Goal: Transaction & Acquisition: Purchase product/service

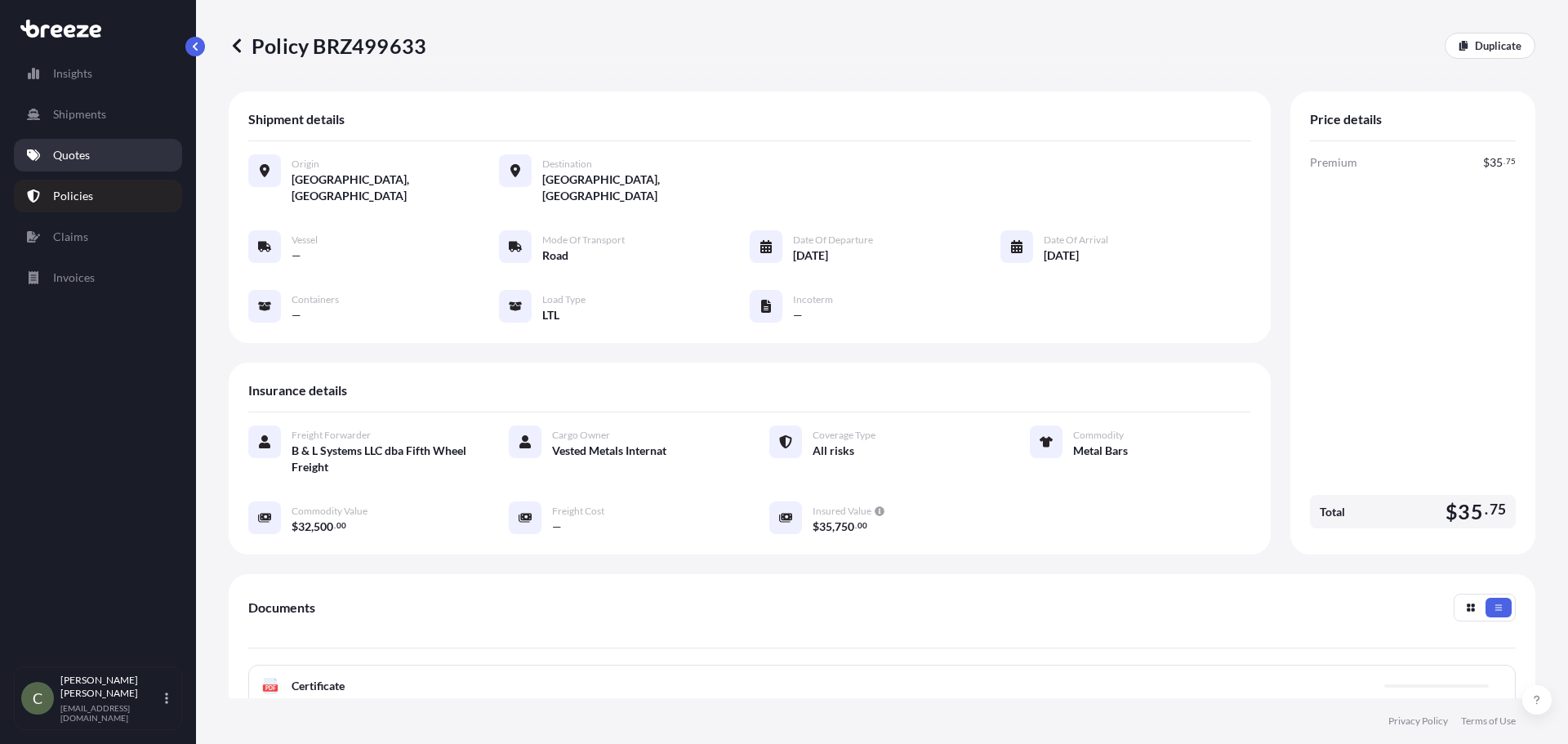
click at [86, 155] on p "Quotes" at bounding box center [72, 155] width 37 height 16
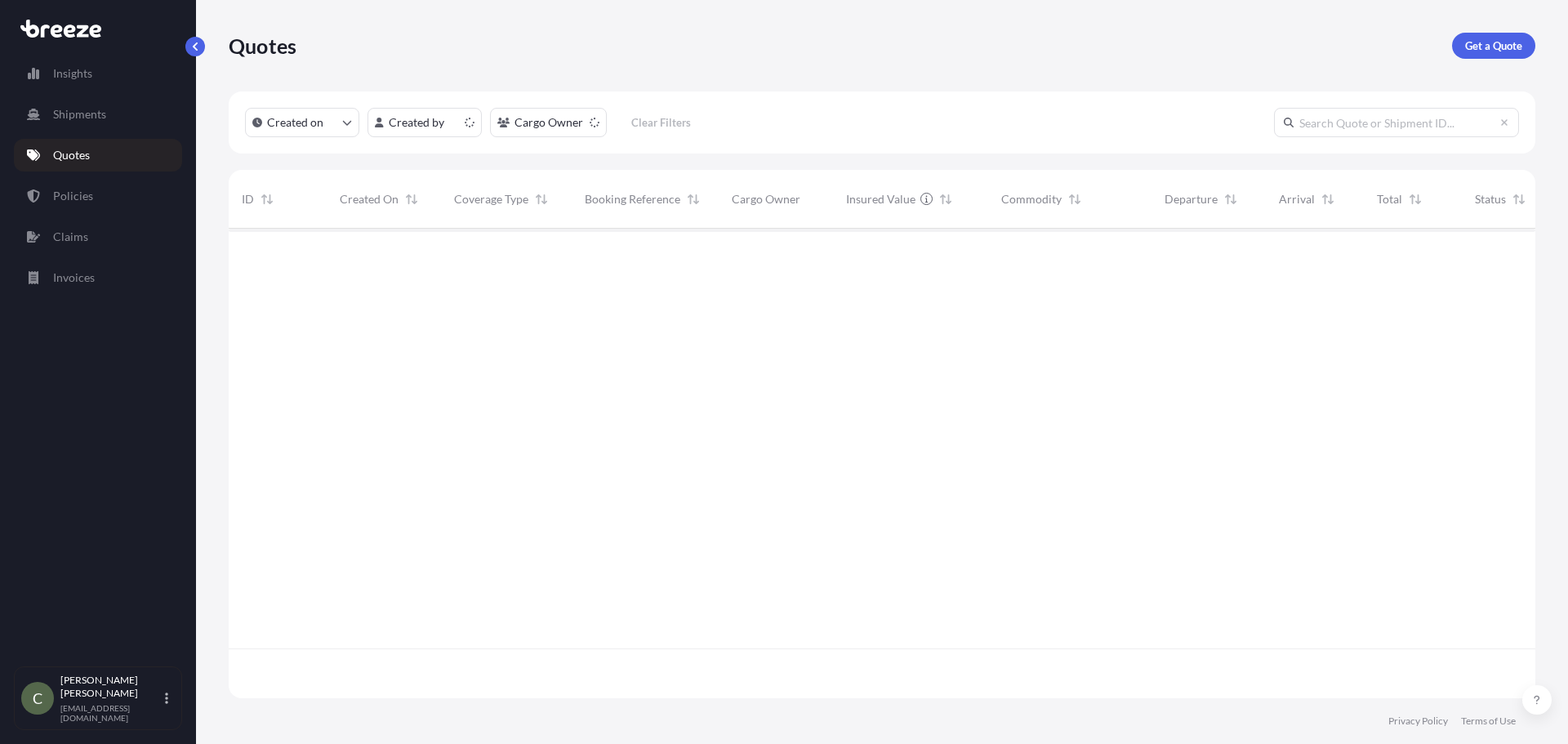
scroll to position [467, 1295]
click at [1498, 36] on link "Get a Quote" at bounding box center [1494, 45] width 83 height 26
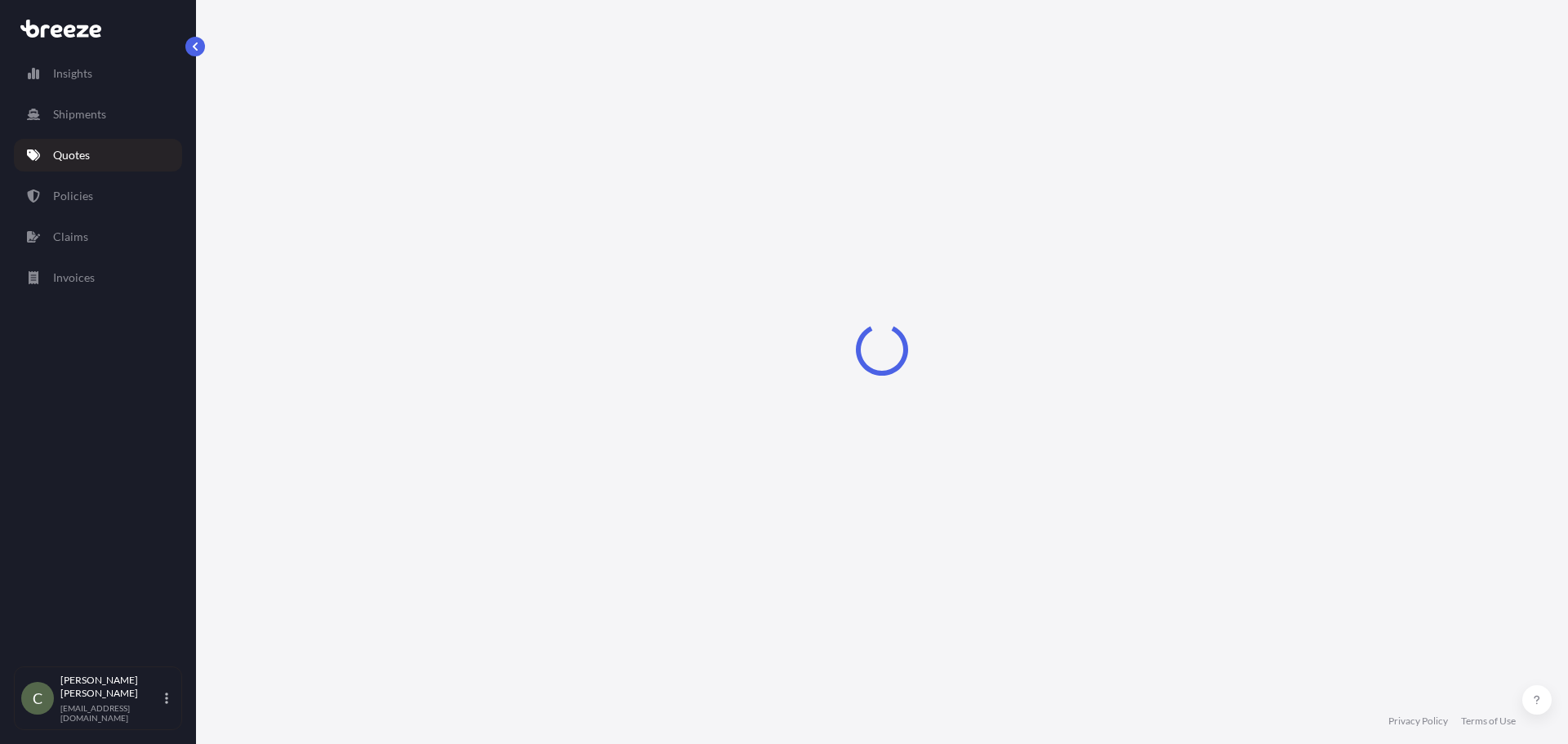
select select "Sea"
select select "1"
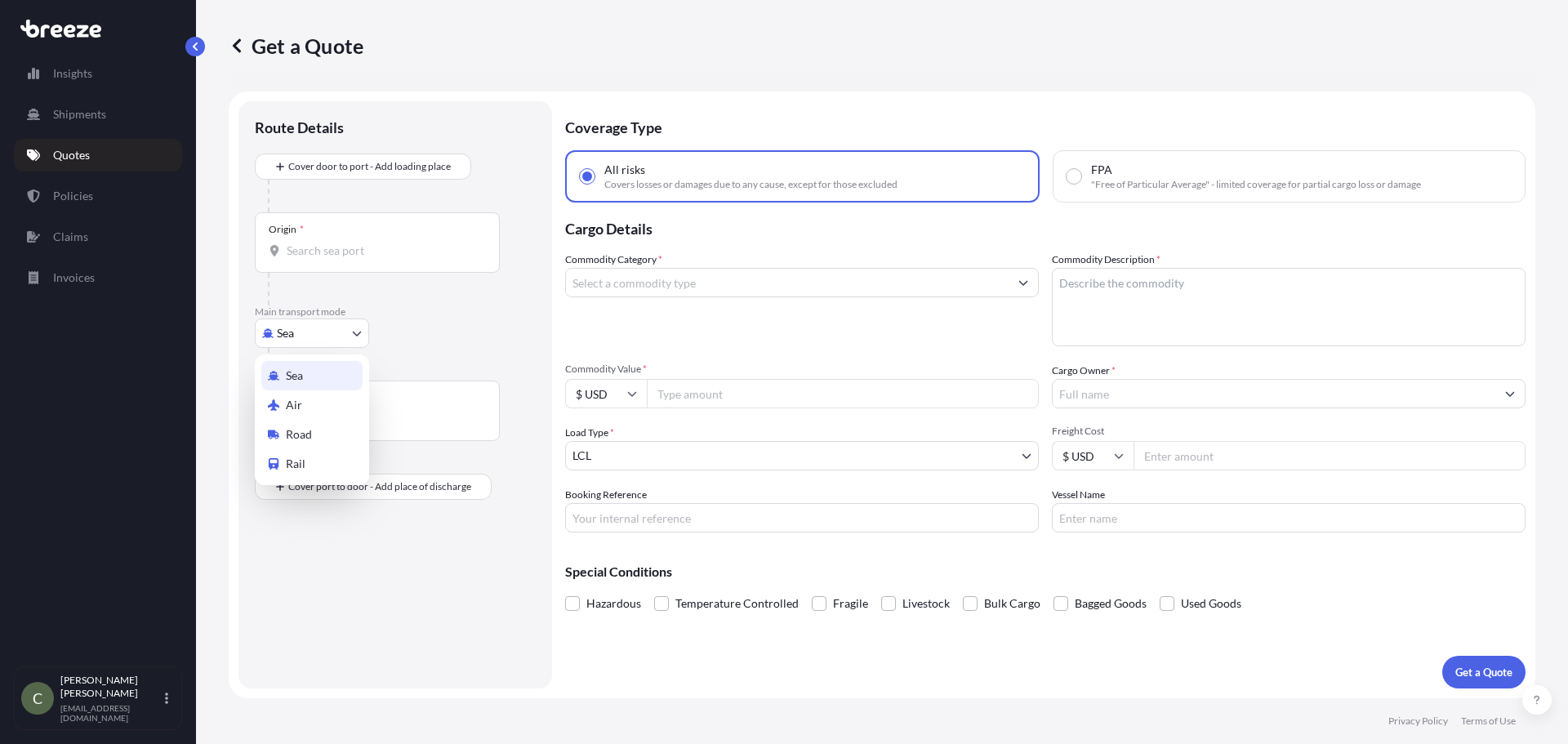
click at [355, 336] on body "Insights Shipments Quotes Policies Claims Invoices C [PERSON_NAME] [EMAIL_ADDRE…" at bounding box center [784, 372] width 1568 height 744
click at [301, 427] on span "Road" at bounding box center [298, 434] width 26 height 16
select select "Road"
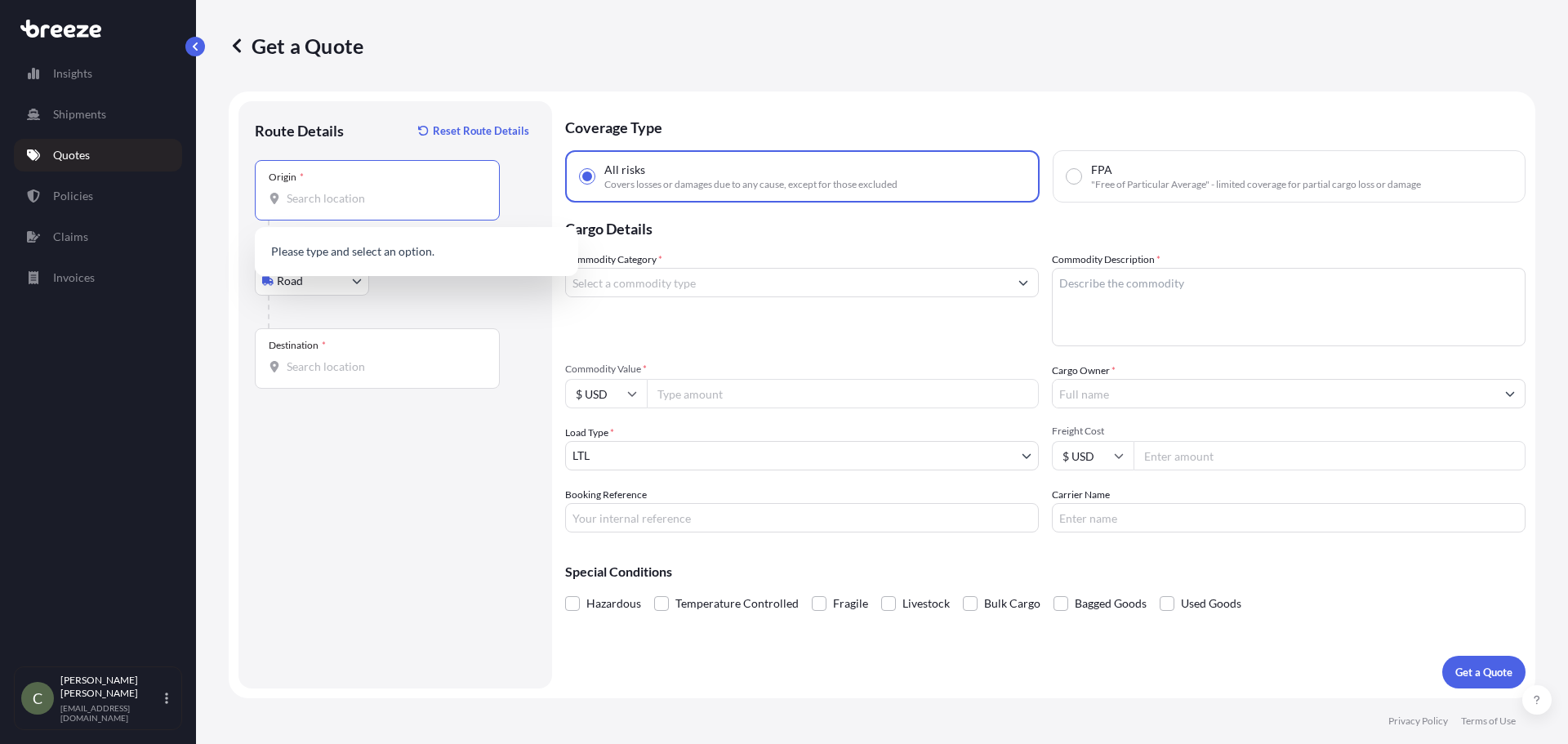
click at [415, 203] on input "Origin *" at bounding box center [383, 198] width 193 height 16
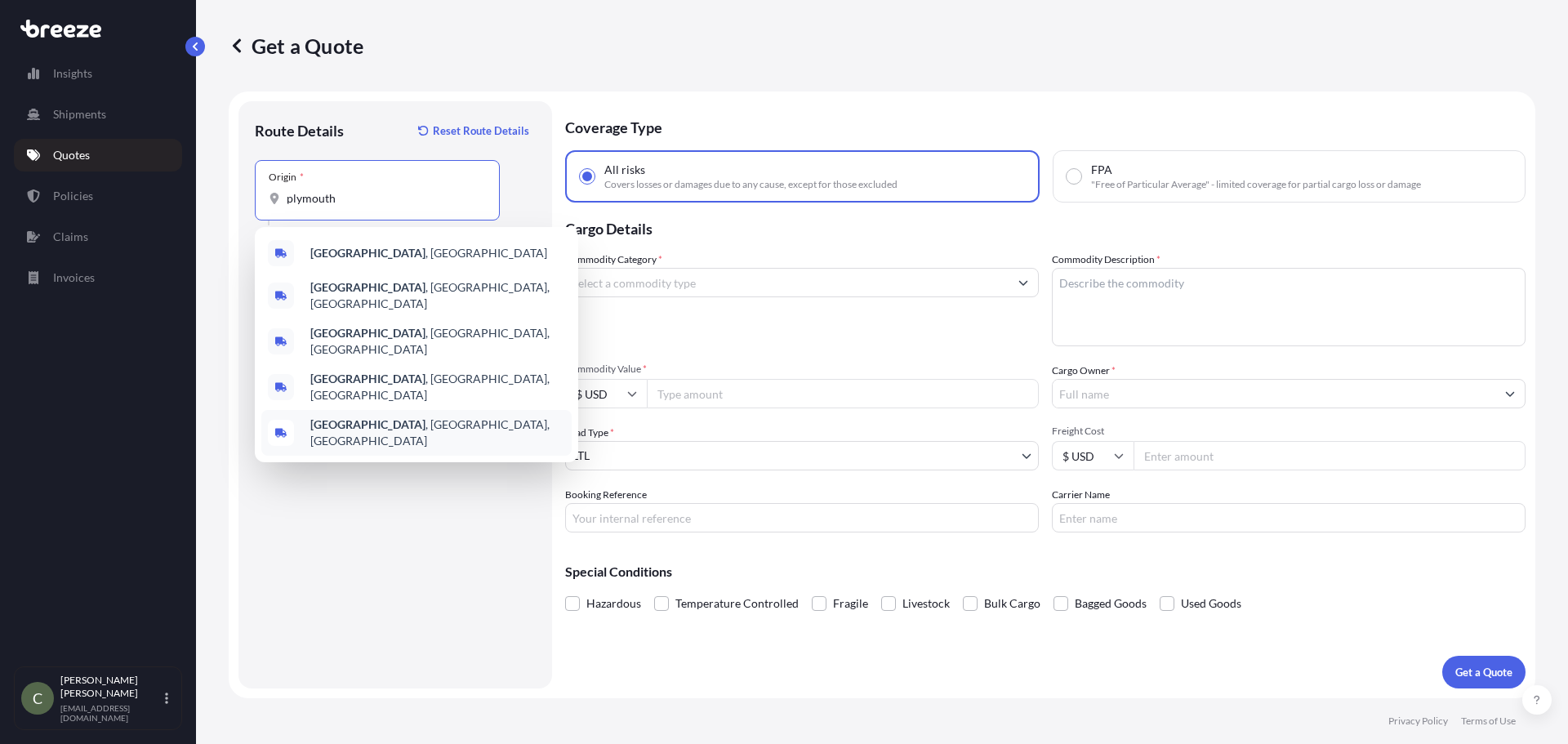
click at [383, 416] on span "[GEOGRAPHIC_DATA] , [GEOGRAPHIC_DATA], [GEOGRAPHIC_DATA]" at bounding box center [437, 432] width 254 height 33
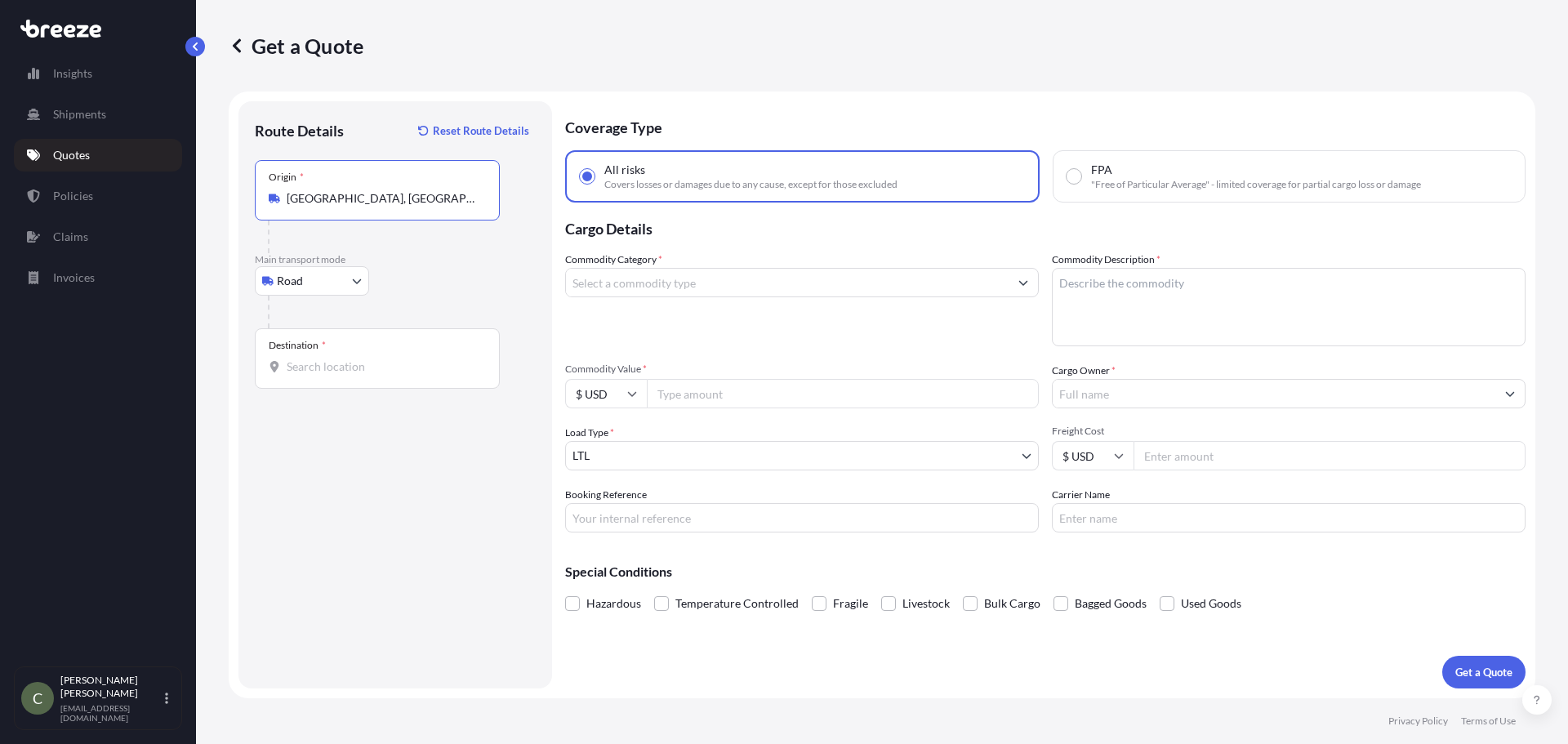
type input "[GEOGRAPHIC_DATA], [GEOGRAPHIC_DATA], [GEOGRAPHIC_DATA]"
click at [334, 363] on input "Destination *" at bounding box center [383, 367] width 193 height 16
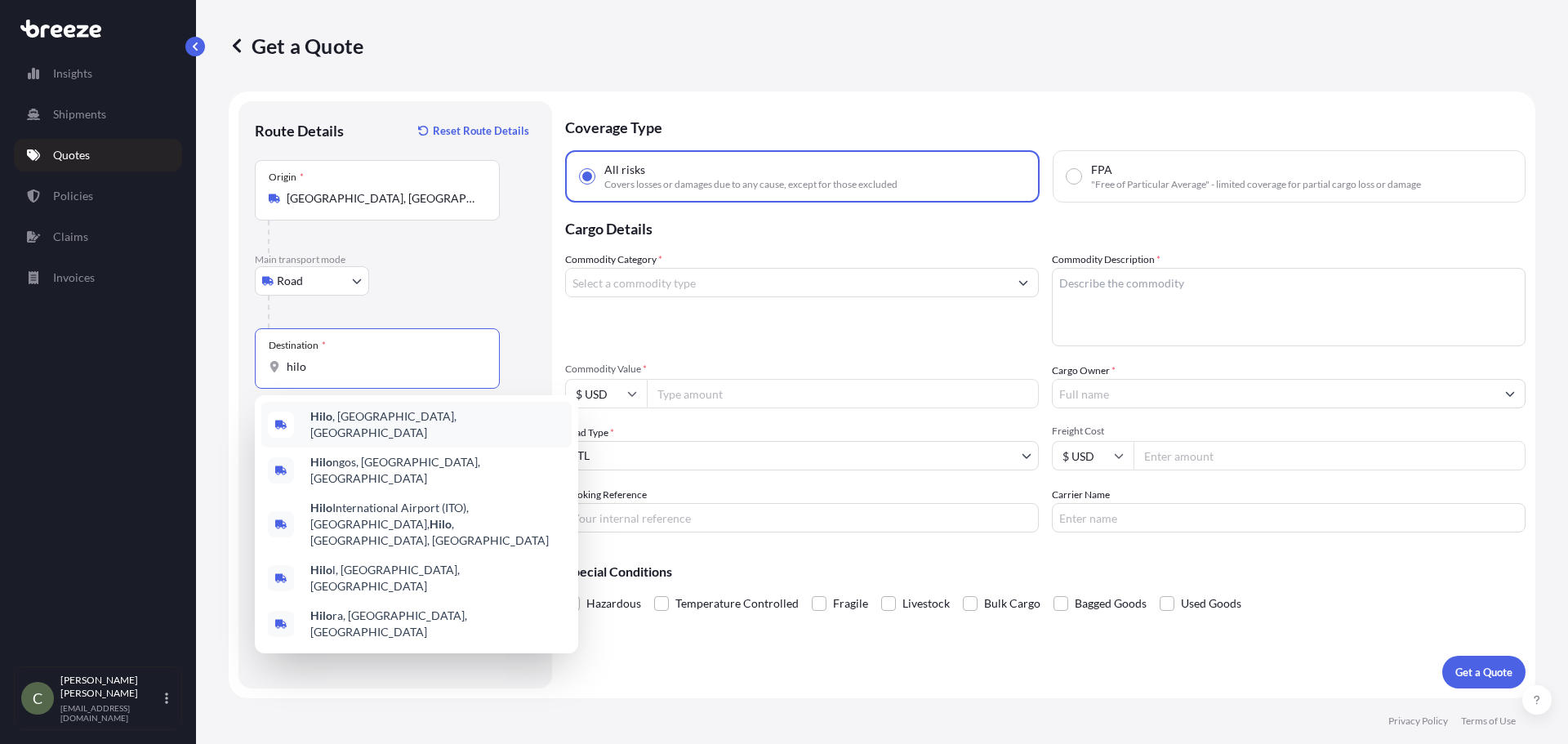
click at [357, 413] on div "Hilo , [GEOGRAPHIC_DATA], [GEOGRAPHIC_DATA]" at bounding box center [416, 425] width 310 height 45
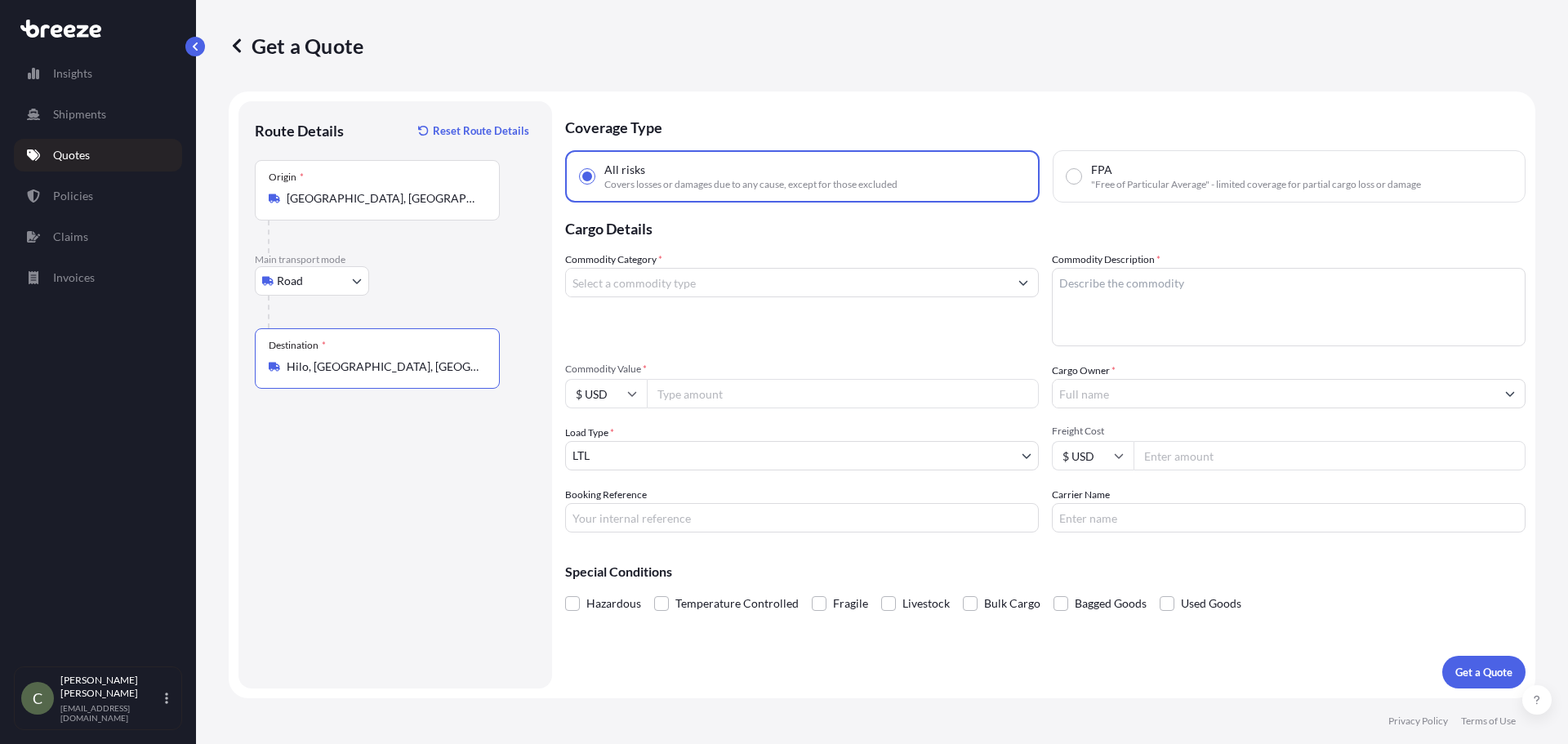
type input "Hilo, [GEOGRAPHIC_DATA], [GEOGRAPHIC_DATA]"
click at [782, 281] on input "Commodity Category *" at bounding box center [787, 282] width 442 height 29
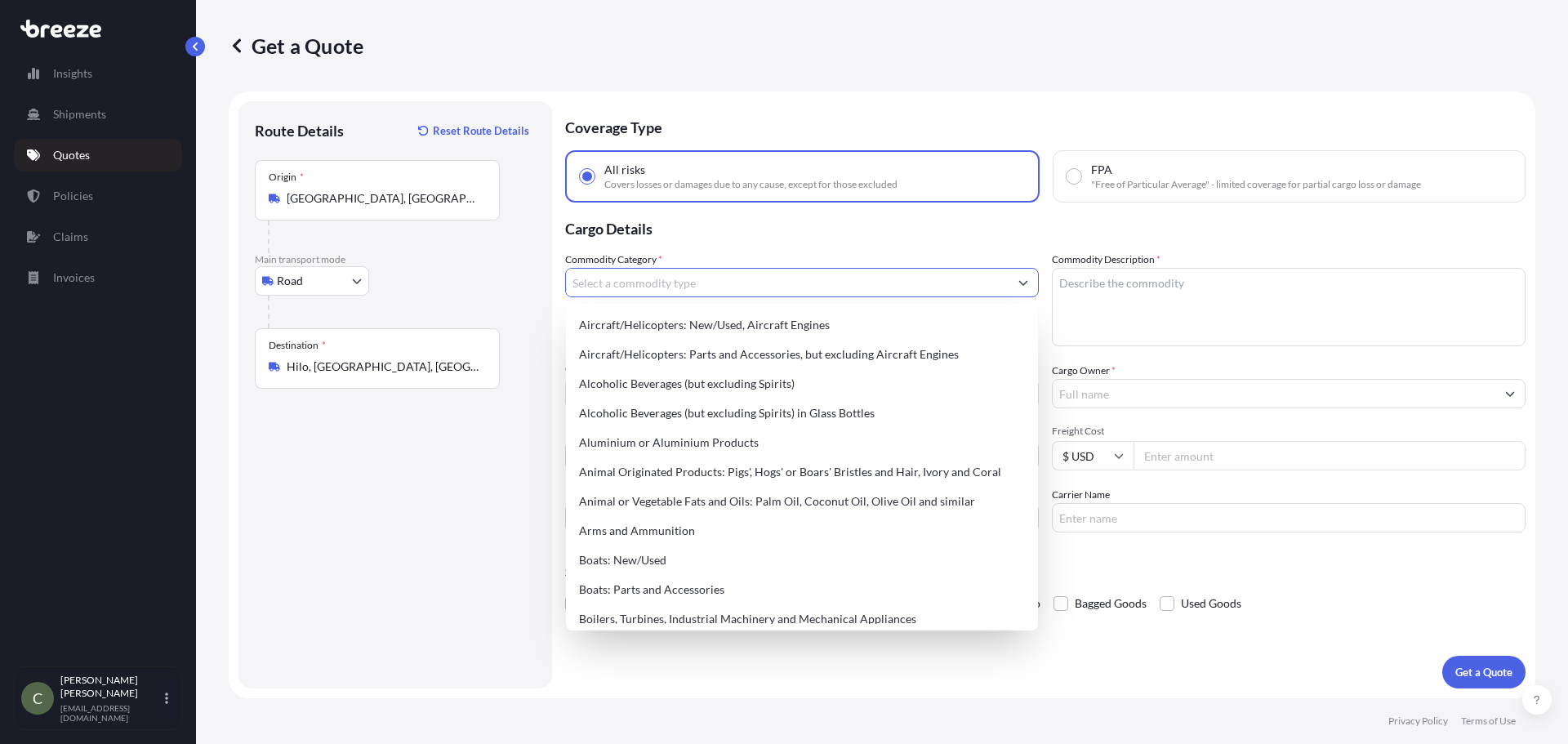
click at [731, 287] on input "Commodity Category *" at bounding box center [787, 282] width 442 height 29
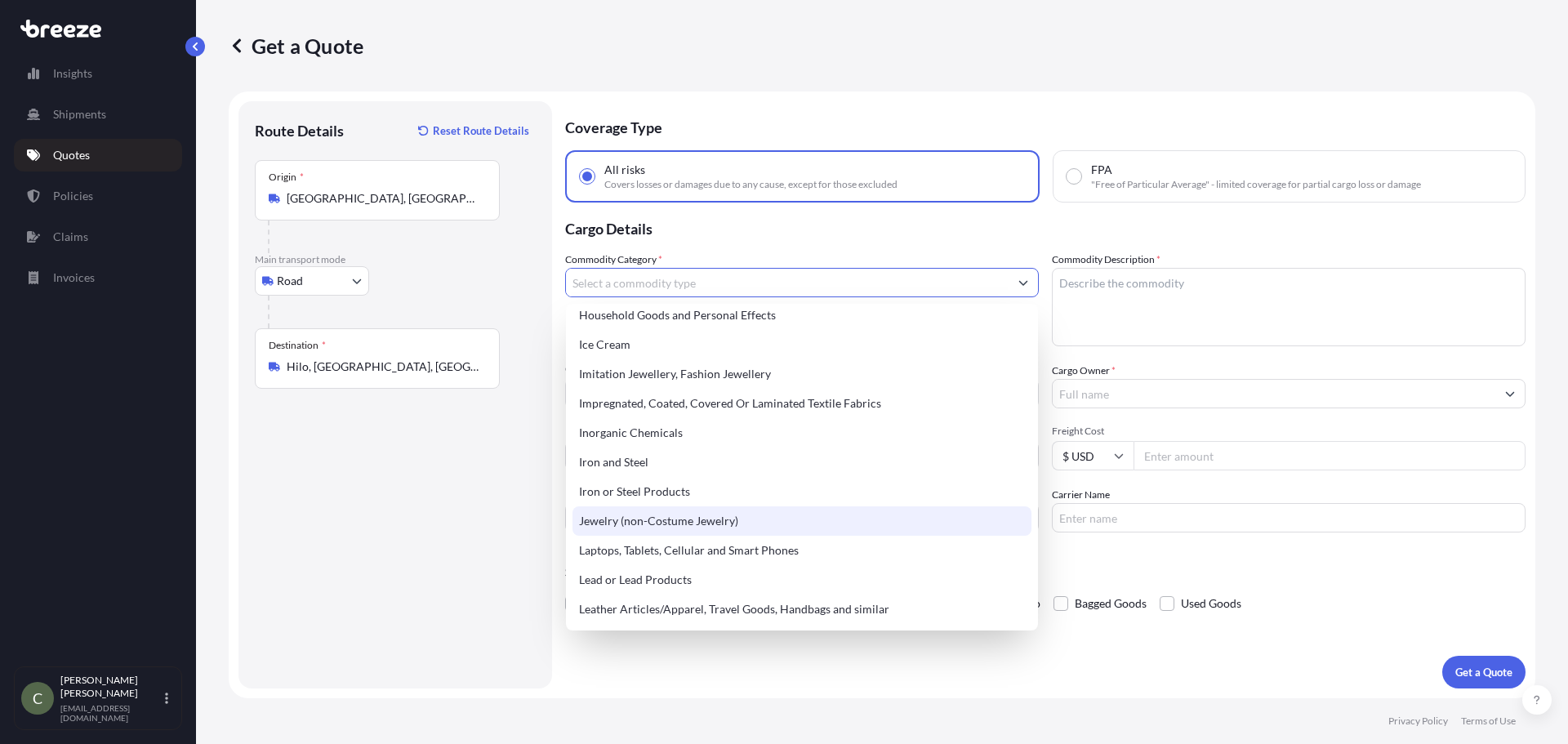
scroll to position [1961, 0]
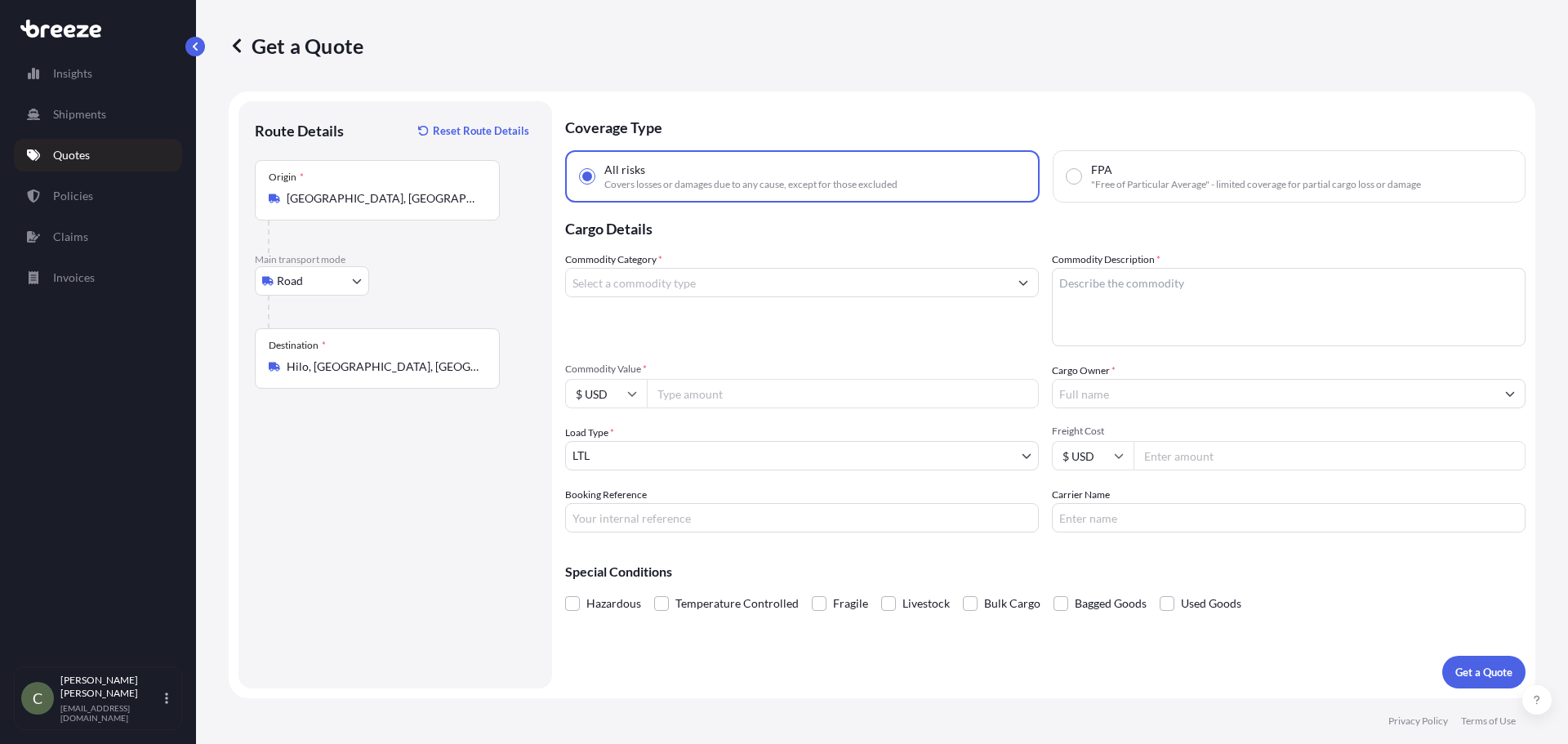
click at [784, 288] on input "Commodity Category *" at bounding box center [787, 282] width 442 height 29
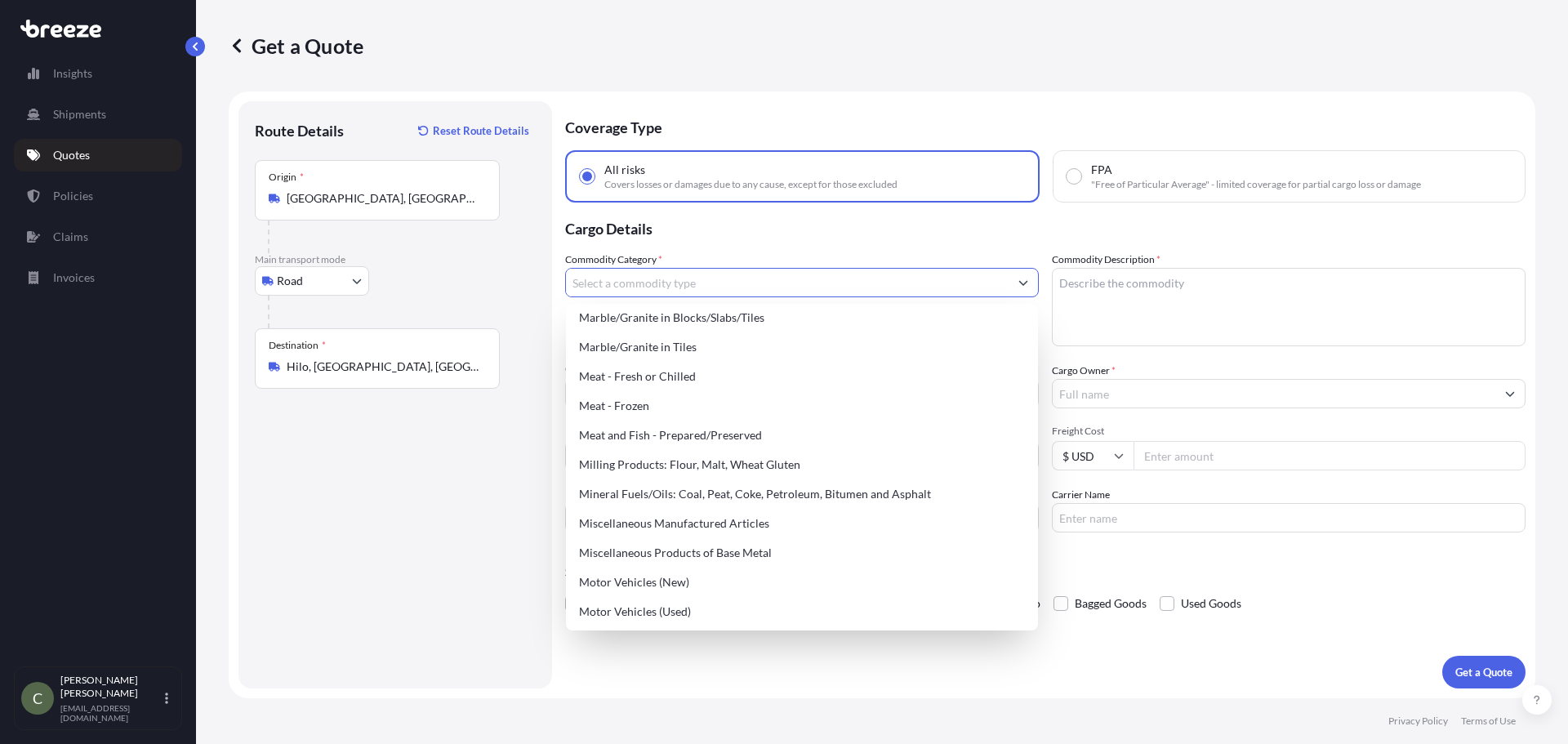
scroll to position [2206, 0]
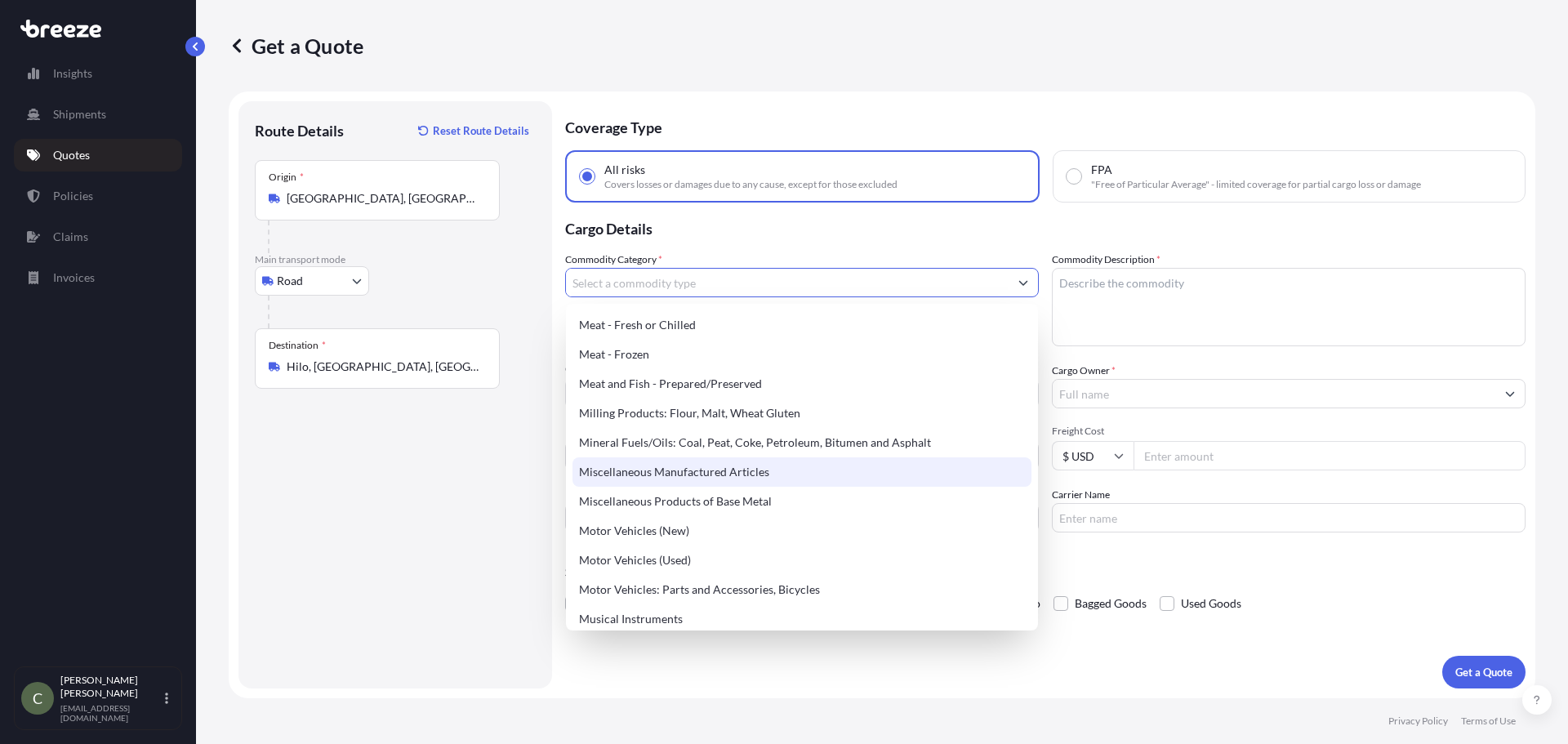
click at [675, 481] on div "Miscellaneous Manufactured Articles" at bounding box center [802, 472] width 459 height 29
type input "Miscellaneous Manufactured Articles"
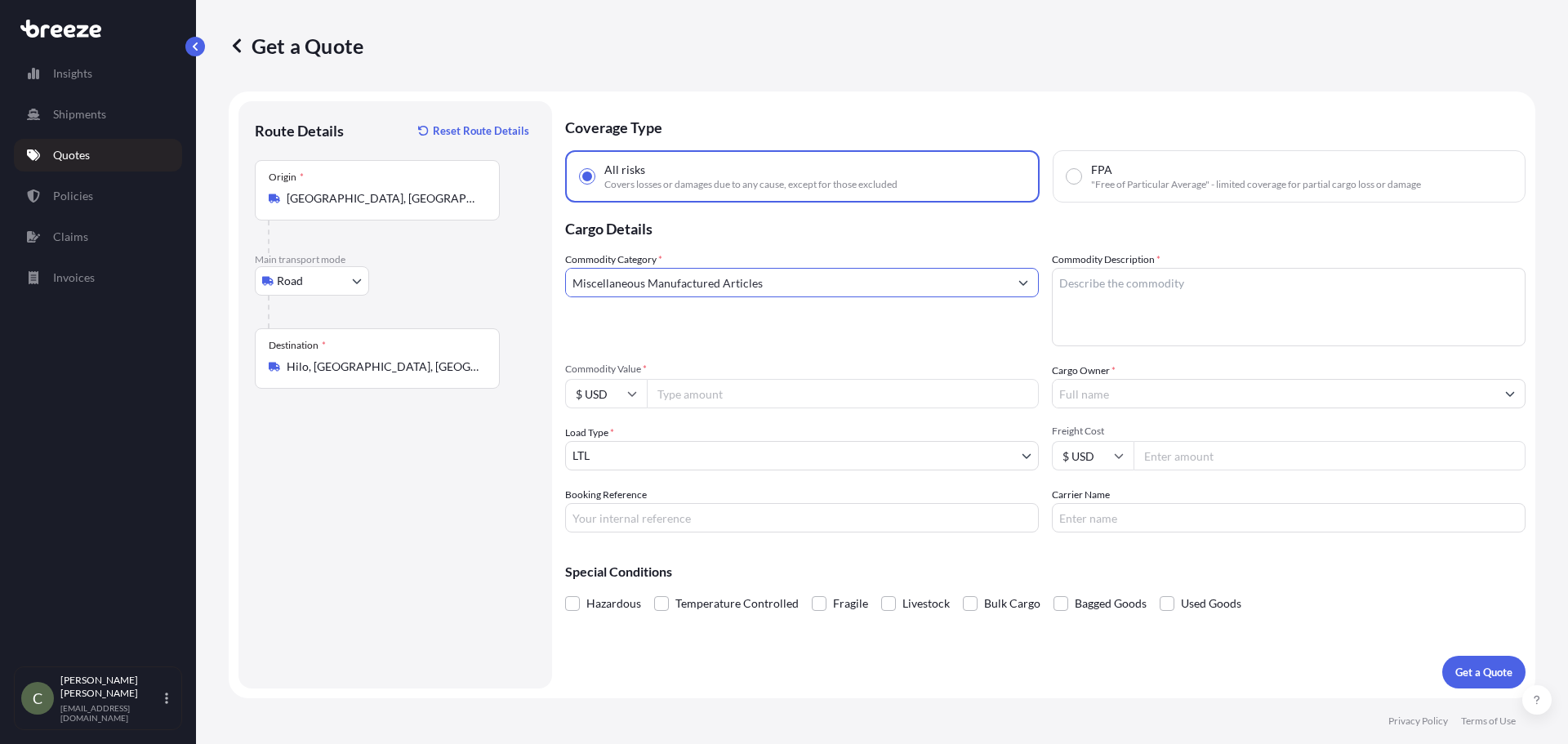
click at [1090, 291] on textarea "Commodity Description *" at bounding box center [1289, 307] width 474 height 78
type textarea "water filtration"
click at [855, 390] on input "Commodity Value *" at bounding box center [843, 393] width 392 height 29
type input "5500"
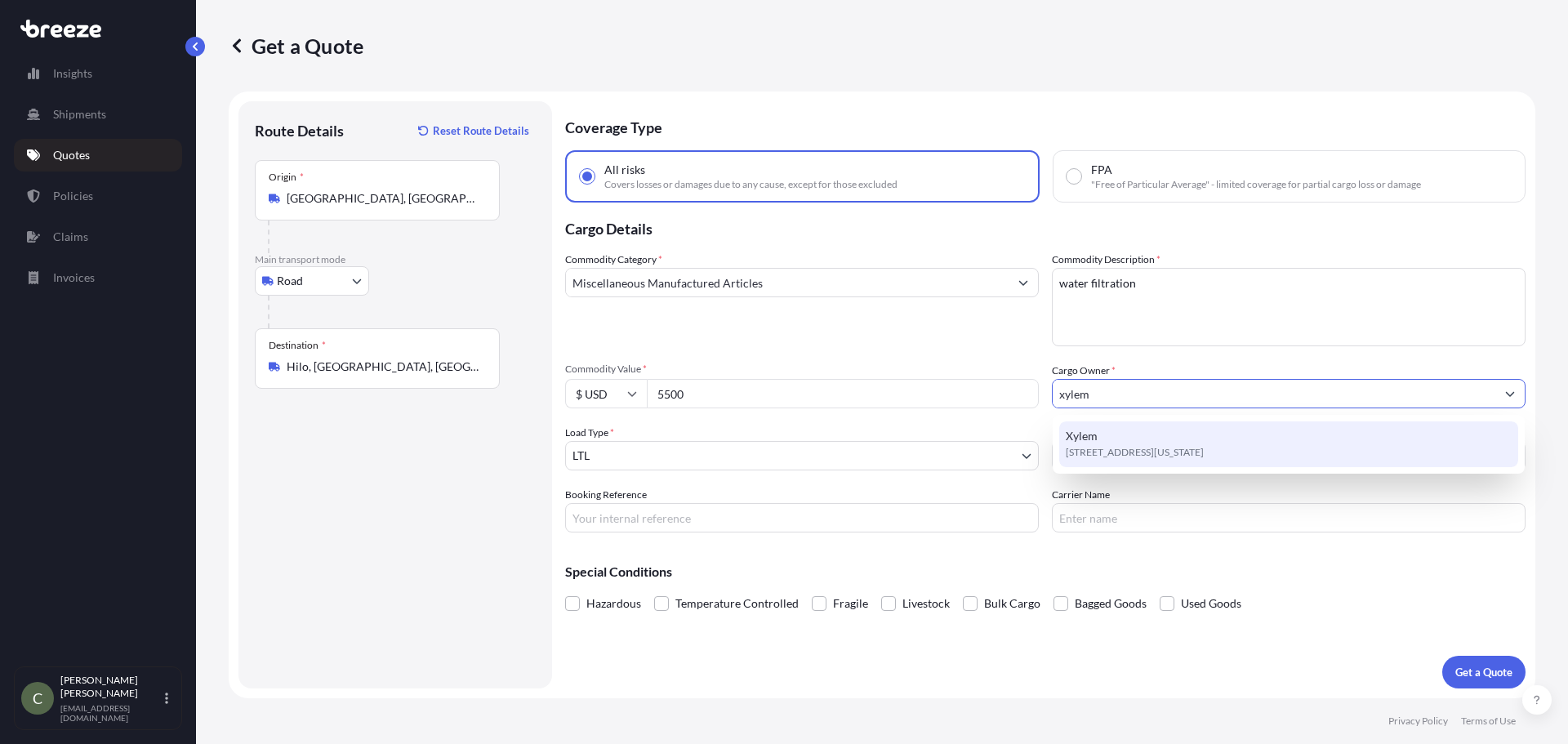
click at [1125, 442] on div "Xylem [STREET_ADDRESS][US_STATE]" at bounding box center [1288, 444] width 459 height 45
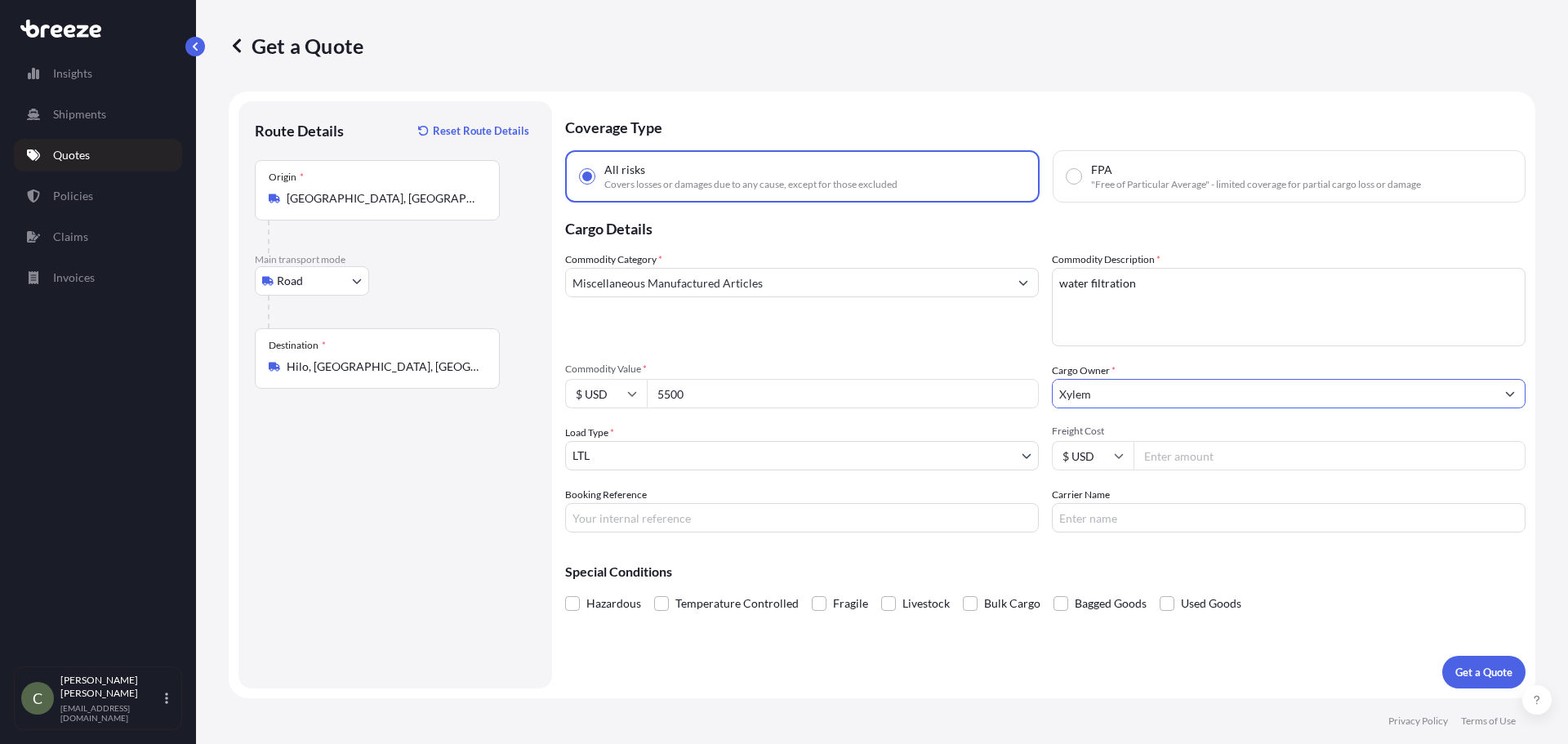
type input "Xylem"
click at [1153, 457] on input "Freight Cost" at bounding box center [1330, 456] width 392 height 29
type input "561.88"
click at [1484, 680] on p "Get a Quote" at bounding box center [1485, 672] width 57 height 16
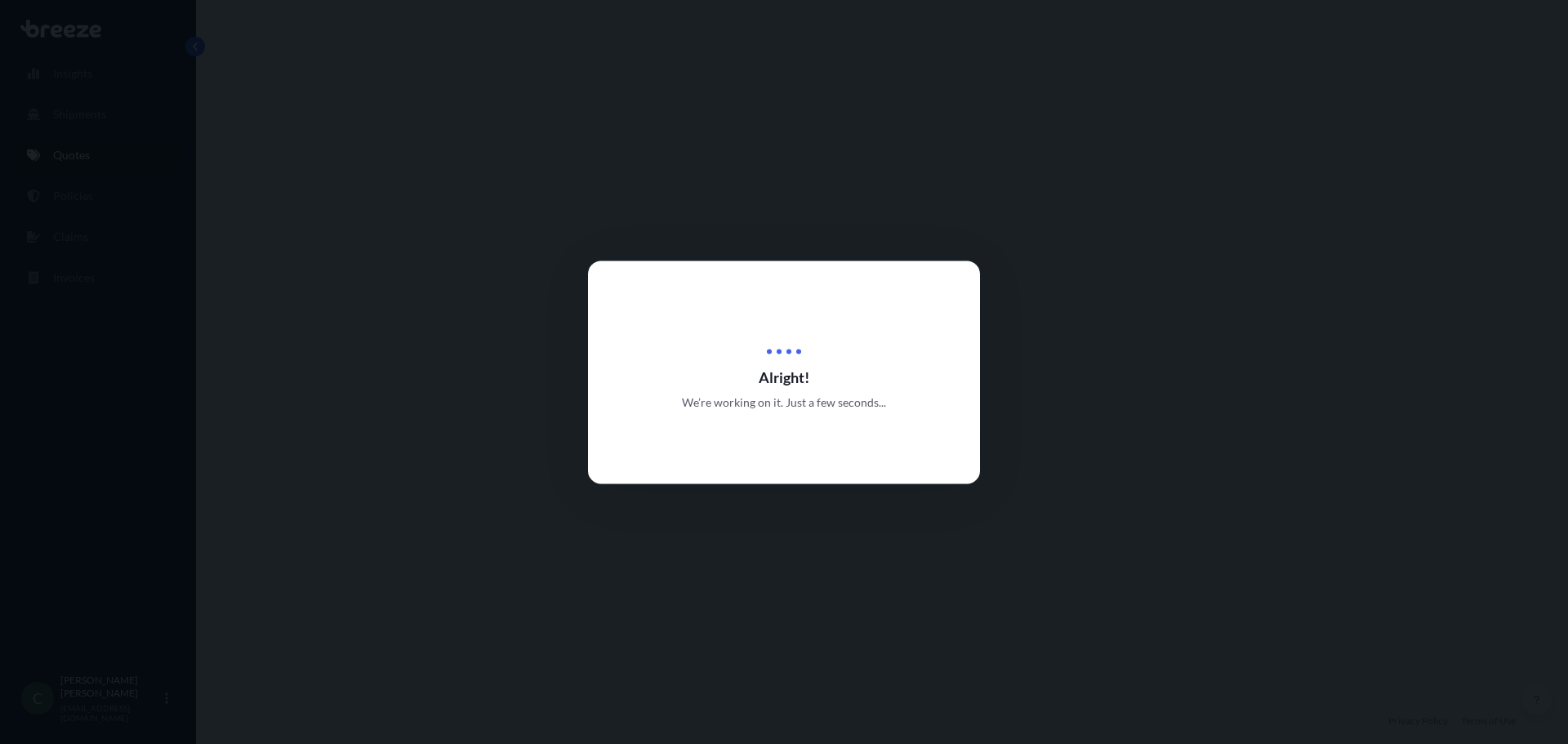
select select "Road"
select select "1"
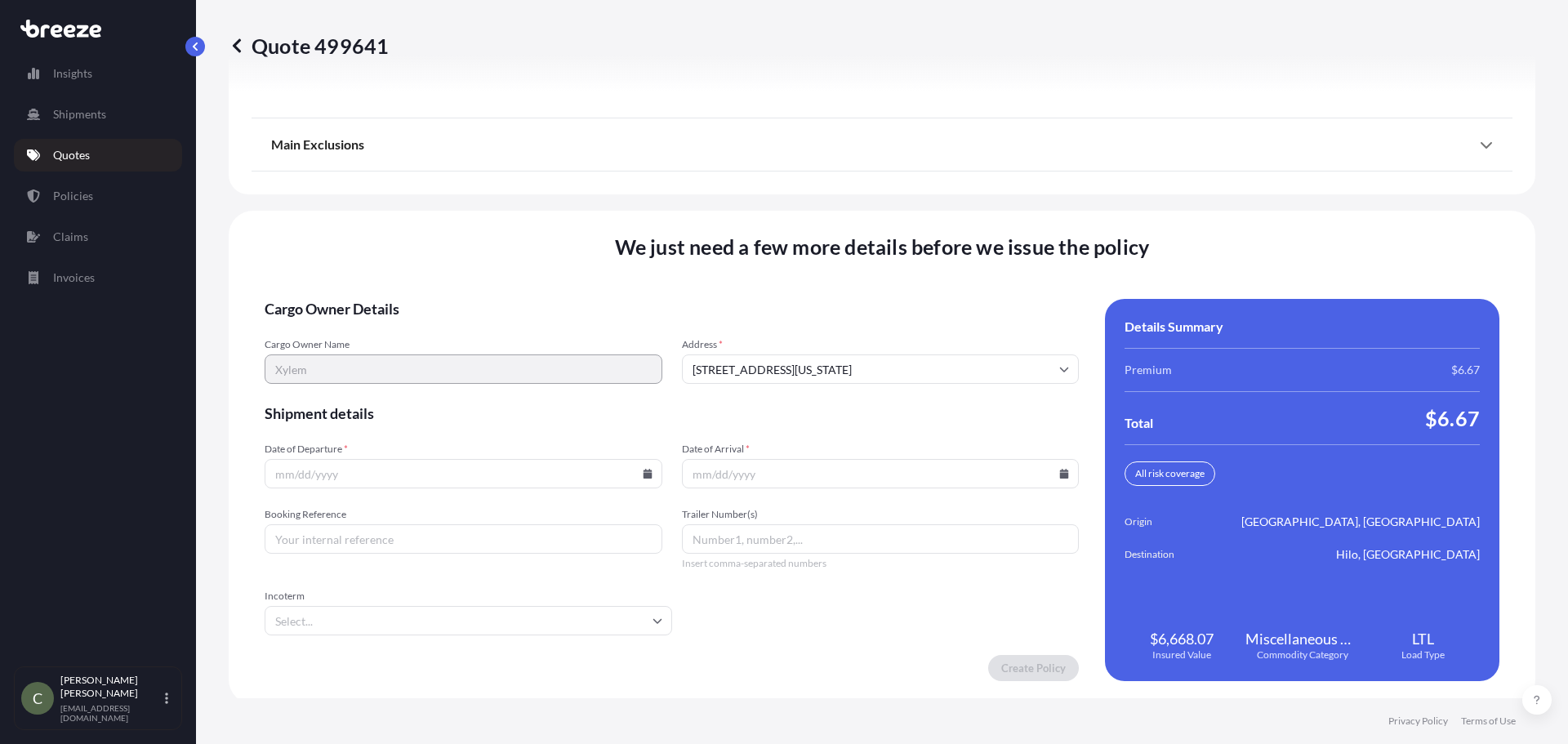
scroll to position [2108, 0]
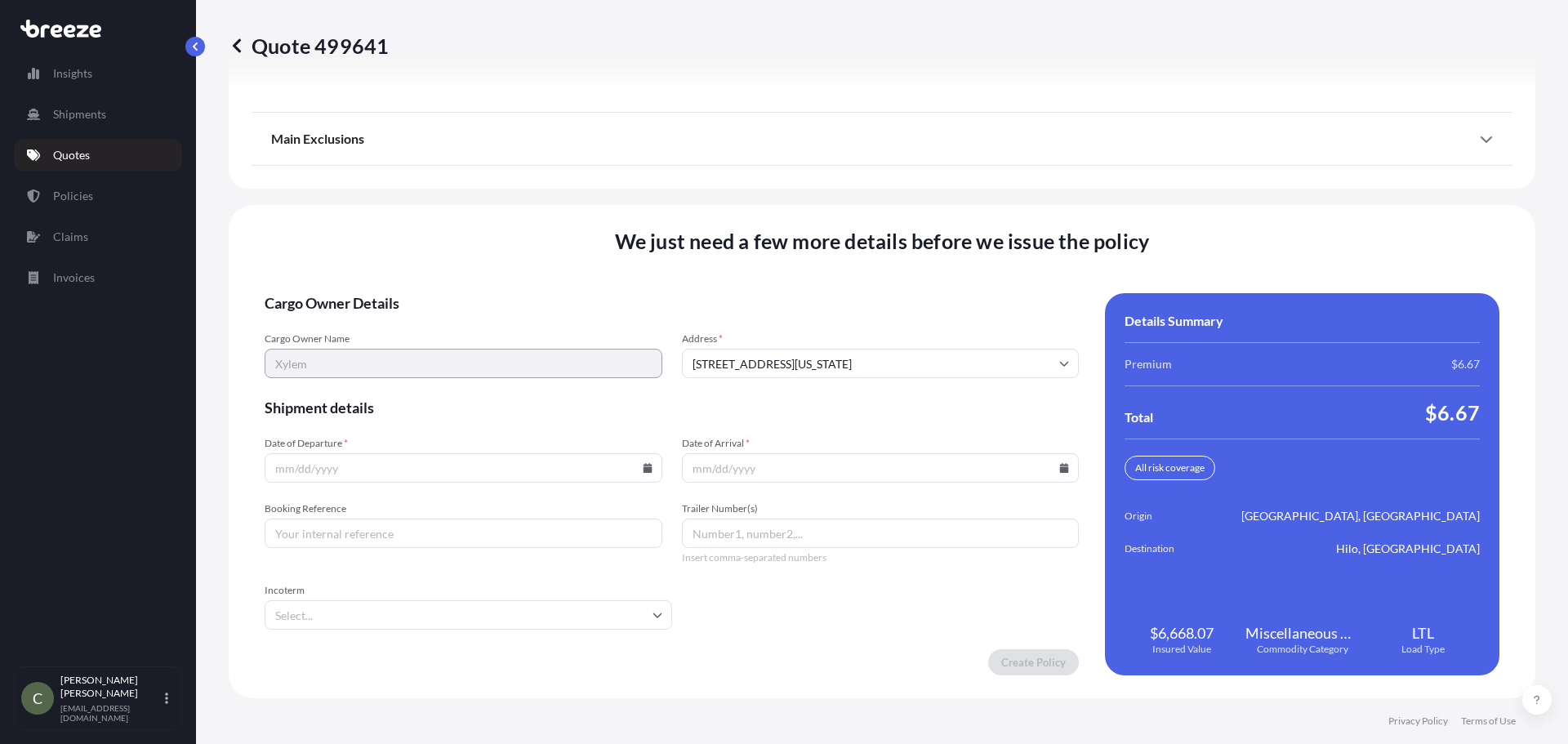
click at [644, 474] on input "Date of Departure *" at bounding box center [463, 468] width 398 height 29
click at [643, 465] on icon at bounding box center [647, 468] width 9 height 10
click at [378, 351] on button "23" at bounding box center [385, 353] width 26 height 26
type input "[DATE]"
click at [1060, 468] on icon at bounding box center [1064, 468] width 9 height 10
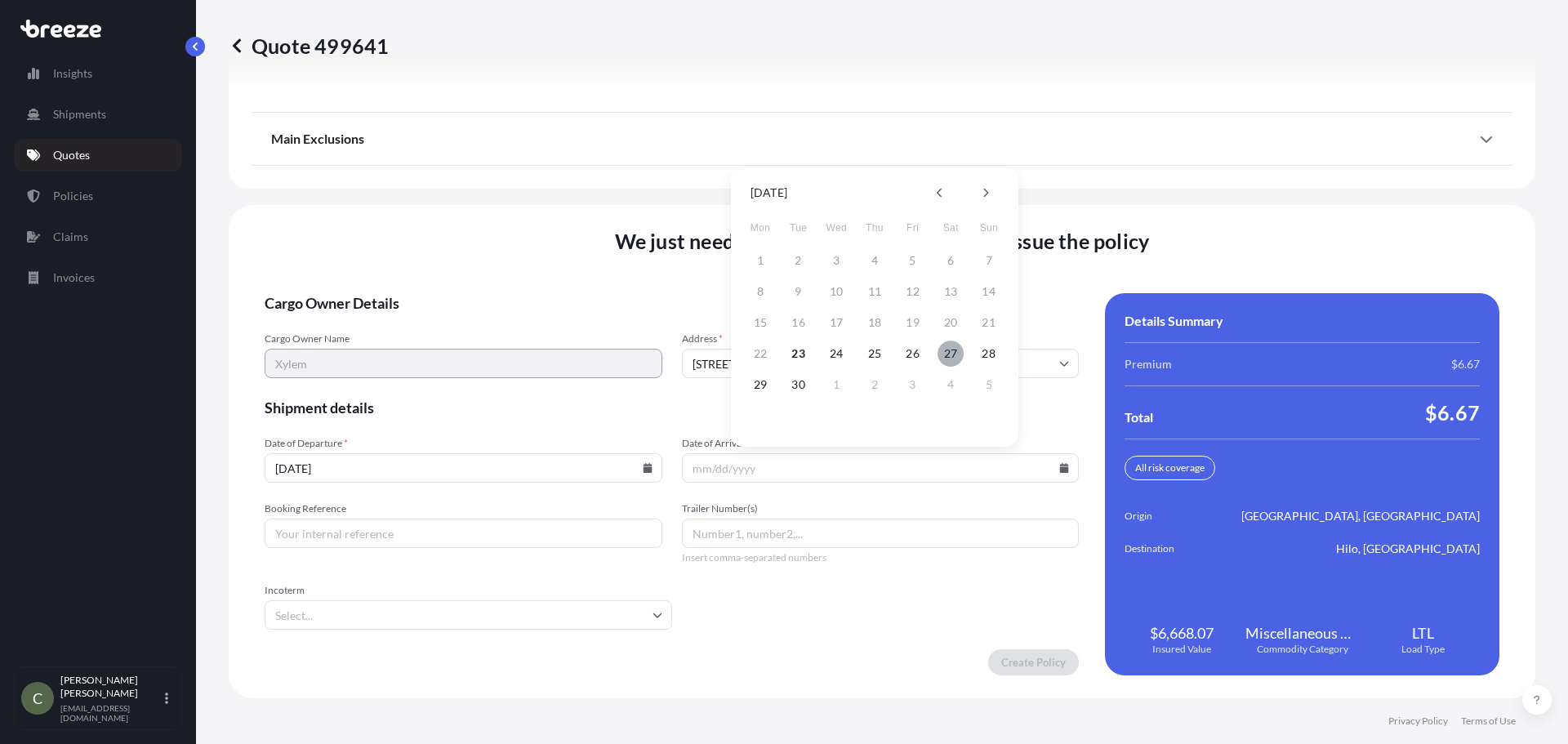
click at [945, 354] on button "27" at bounding box center [950, 353] width 26 height 26
type input "[DATE]"
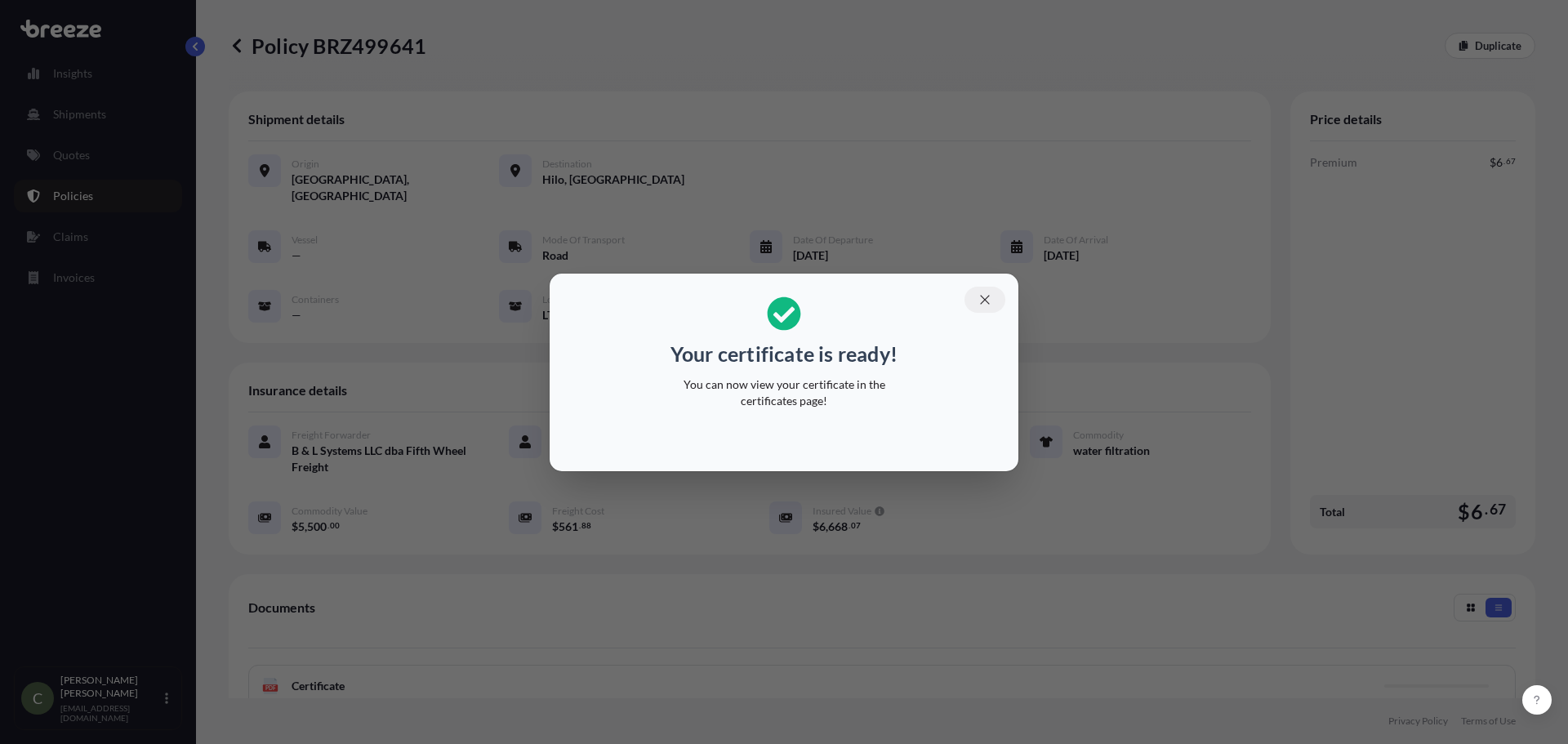
click at [982, 295] on icon "button" at bounding box center [984, 299] width 14 height 14
